Goal: Information Seeking & Learning: Learn about a topic

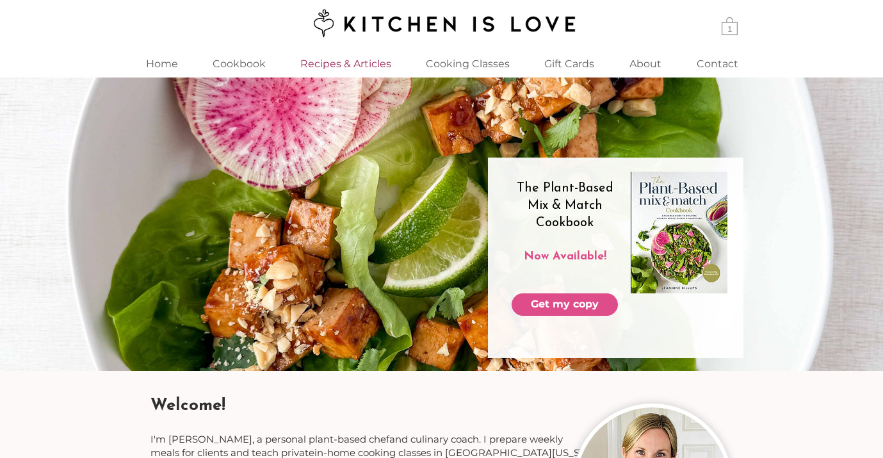
click at [356, 65] on p "Recipes & Articles" at bounding box center [346, 64] width 104 height 28
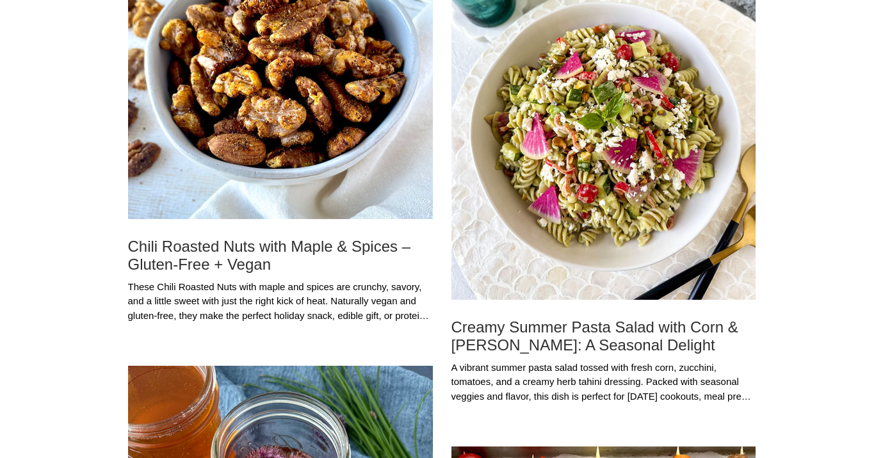
scroll to position [246, 0]
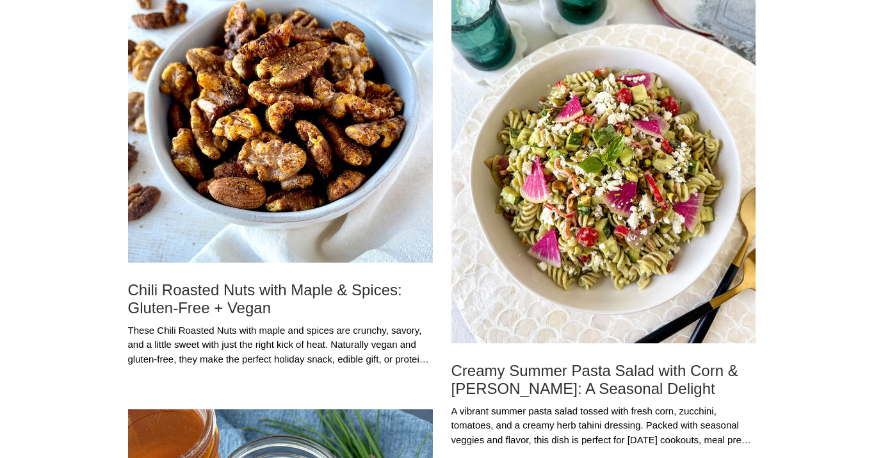
scroll to position [204, 0]
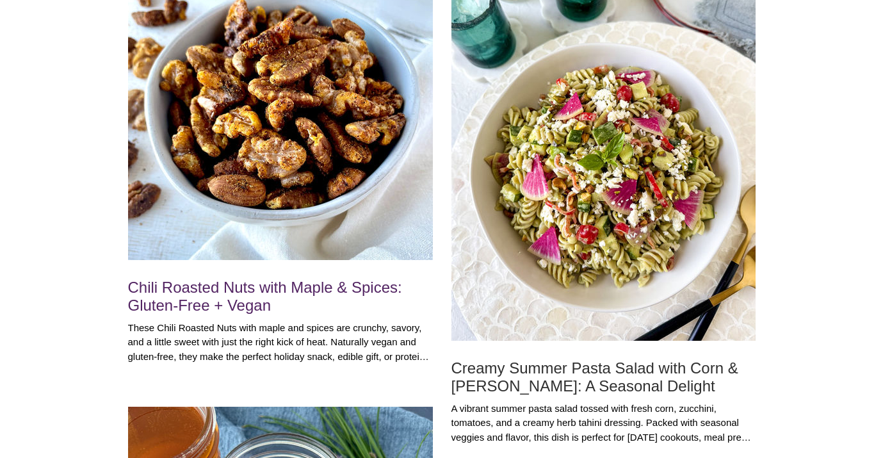
click at [283, 288] on h2 "Chili Roasted Nuts with Maple & Spices: Gluten-Free + Vegan" at bounding box center [280, 297] width 305 height 36
